Goal: Task Accomplishment & Management: Manage account settings

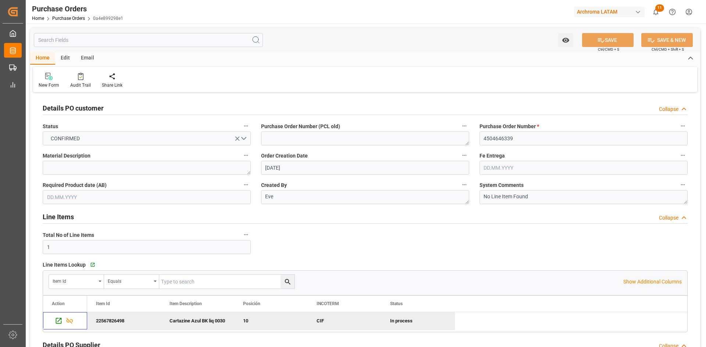
scroll to position [74, 0]
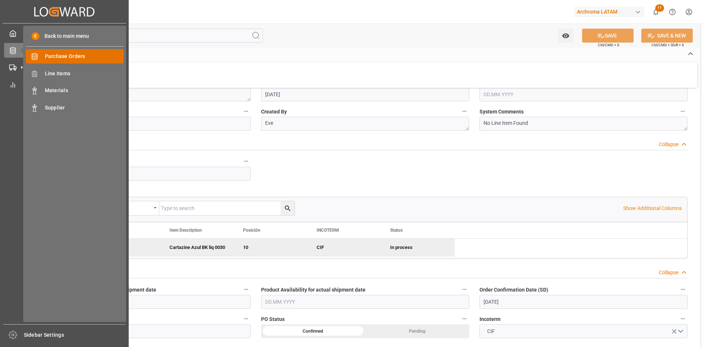
click at [86, 53] on span "Purchase Orders" at bounding box center [84, 57] width 79 height 8
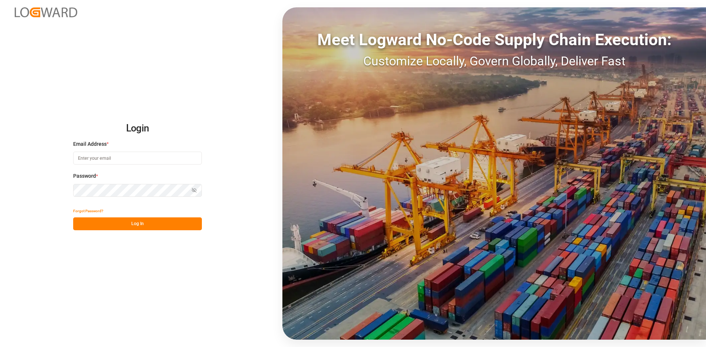
type input "[PERSON_NAME][EMAIL_ADDRESS][PERSON_NAME][DOMAIN_NAME]"
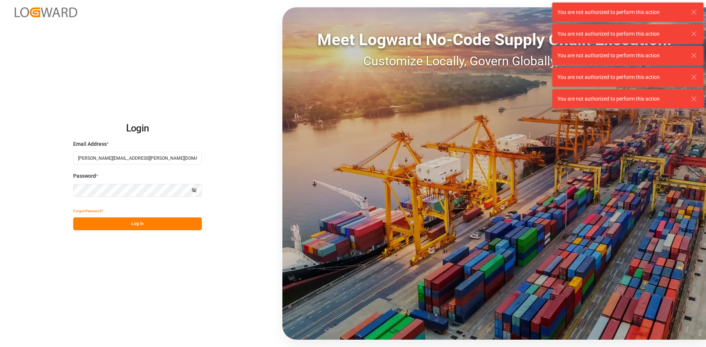
click at [126, 221] on button "Log In" at bounding box center [137, 224] width 129 height 13
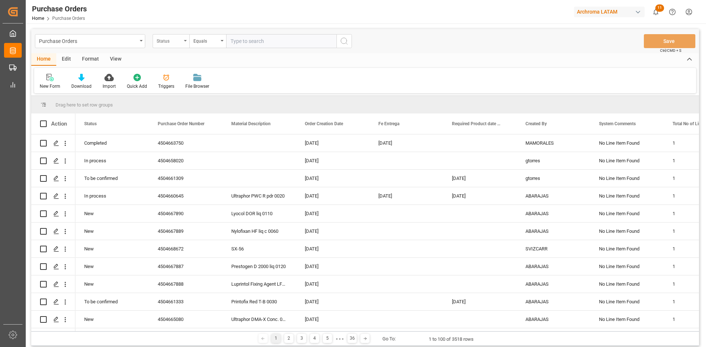
click at [158, 45] on div "Status" at bounding box center [171, 41] width 37 height 14
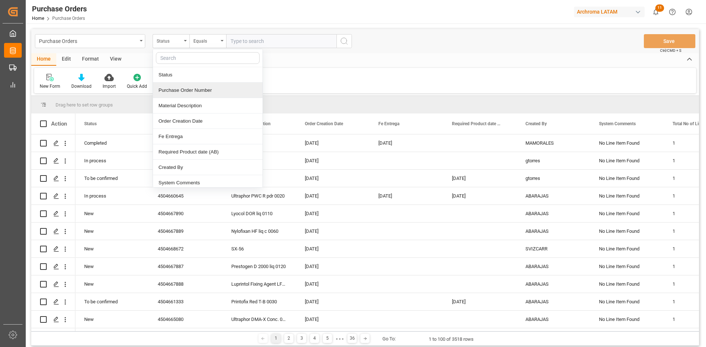
click at [179, 93] on div "Purchase Order Number" at bounding box center [208, 90] width 110 height 15
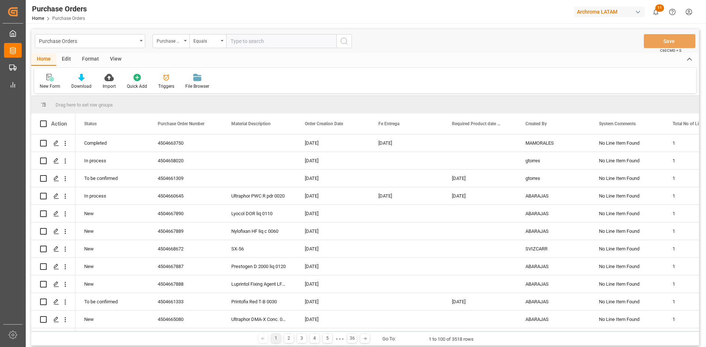
click at [252, 40] on input "text" at bounding box center [281, 41] width 110 height 14
paste input "4504650931"
type input "4504650931"
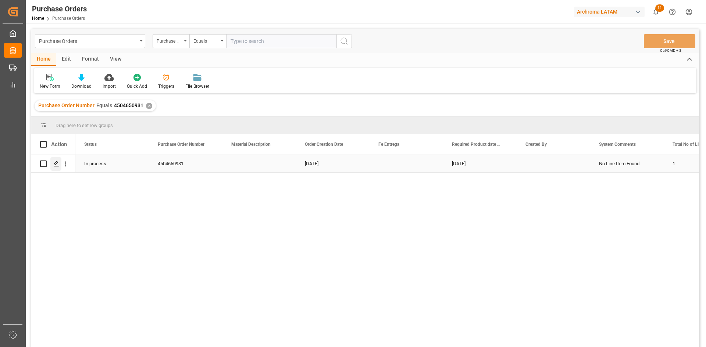
click at [56, 166] on icon "Press SPACE to select this row." at bounding box center [56, 164] width 6 height 6
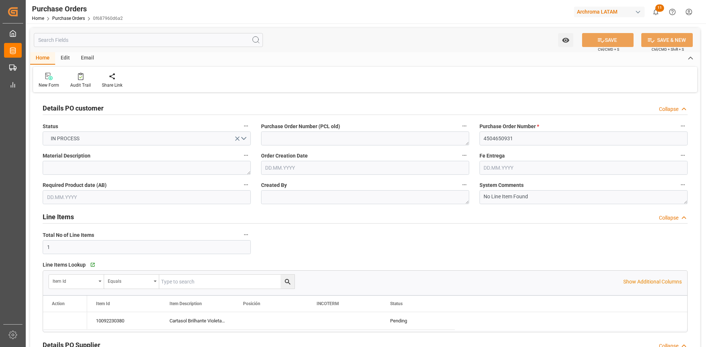
type input "[DATE]"
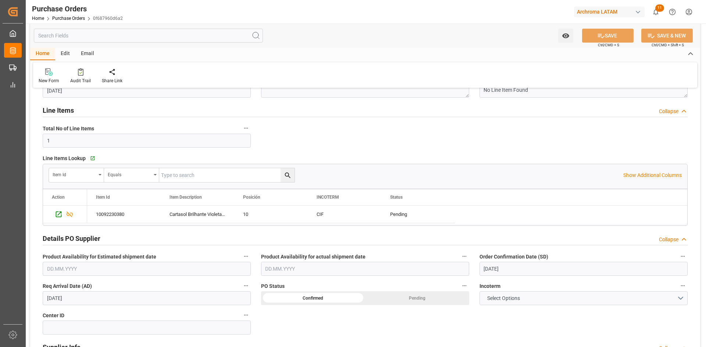
scroll to position [110, 0]
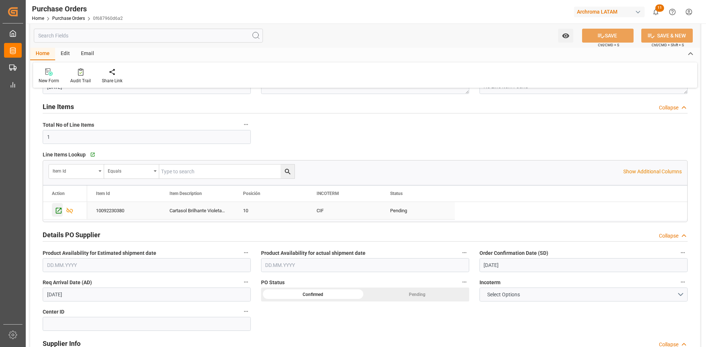
click at [57, 212] on icon "Press SPACE to select this row." at bounding box center [59, 211] width 8 height 8
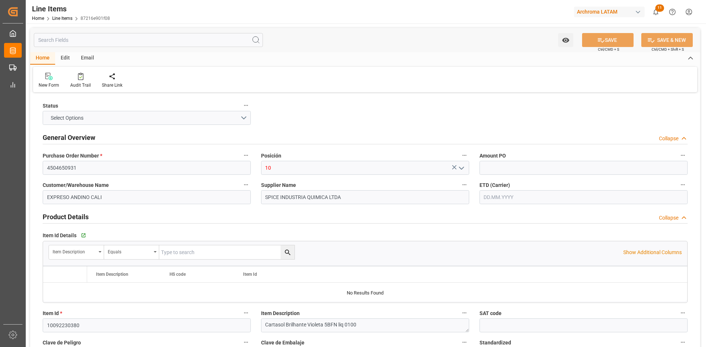
type input "3.34"
type input "12171500"
type input "24"
type input "2400"
type input "2625.2"
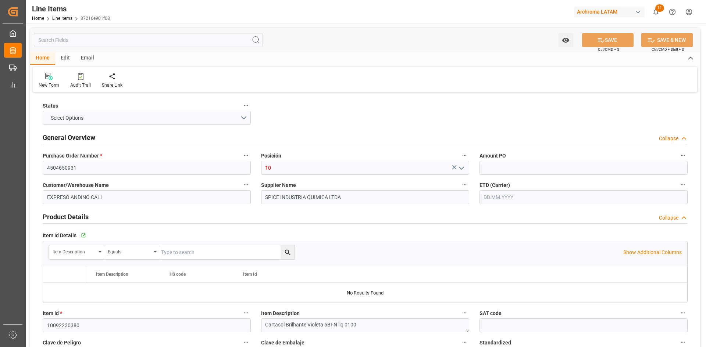
type input "8016"
type input "3204140599"
type input "22.09.2025"
type input "21.08.2025"
type input "23.09.2025 17:08"
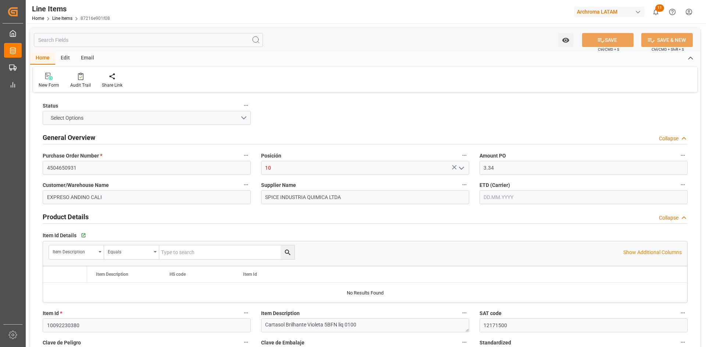
type input "06.08.2025 21:35"
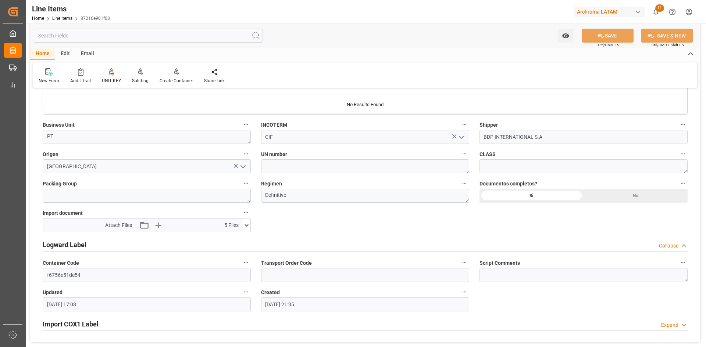
scroll to position [515, 0]
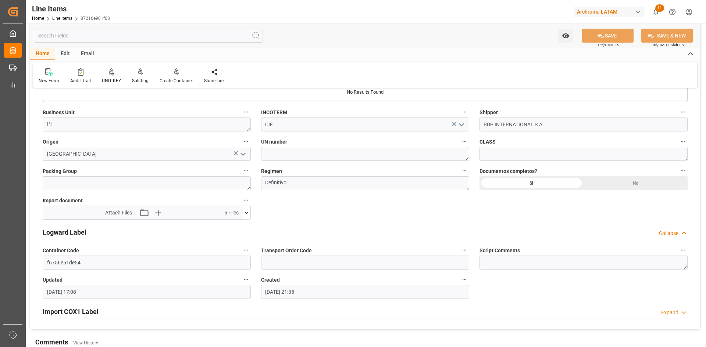
click at [68, 51] on div "Edit" at bounding box center [65, 54] width 20 height 13
click at [43, 54] on div "Home" at bounding box center [42, 54] width 25 height 13
click at [76, 72] on div at bounding box center [80, 72] width 21 height 8
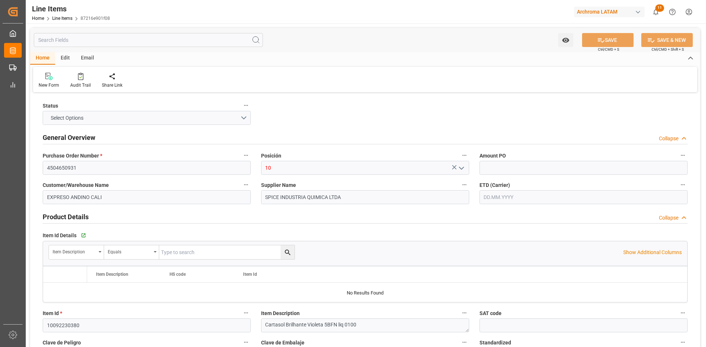
type input "3.34"
type input "12171500"
type input "24"
type input "2400"
type input "2625.2"
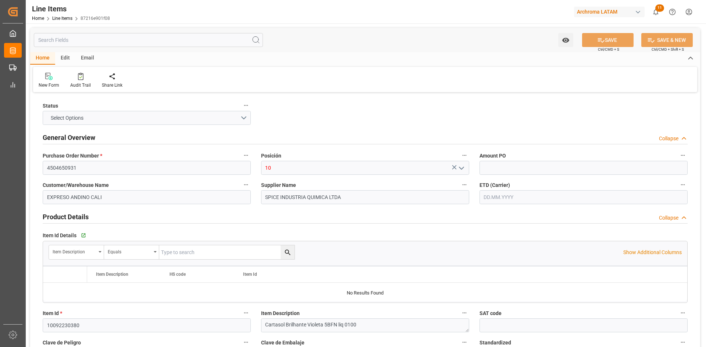
type input "8016"
type input "3204140599"
type input "[DATE]"
type input "[DATE] 17:08"
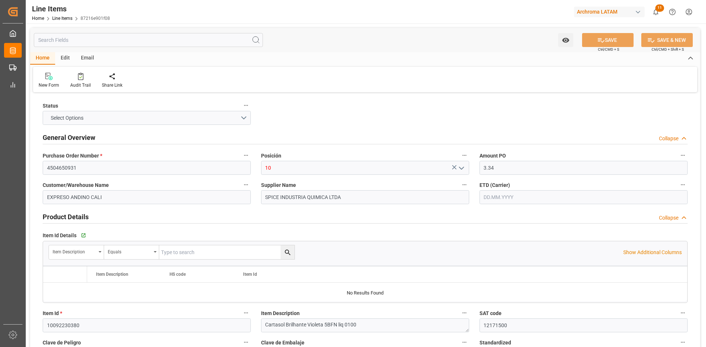
type input "06.08.2025 21:35"
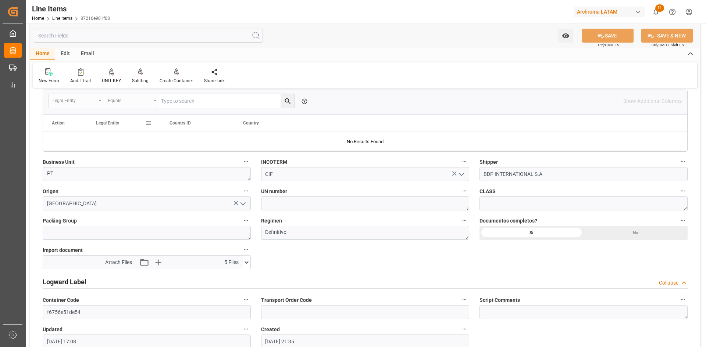
scroll to position [478, 0]
